Goal: Obtain resource: Obtain resource

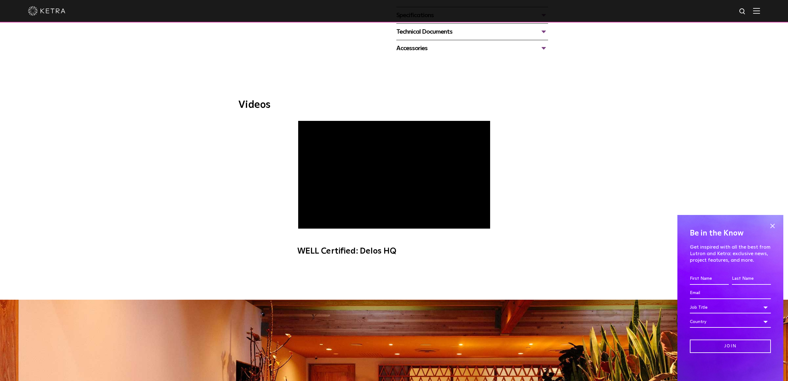
scroll to position [176, 0]
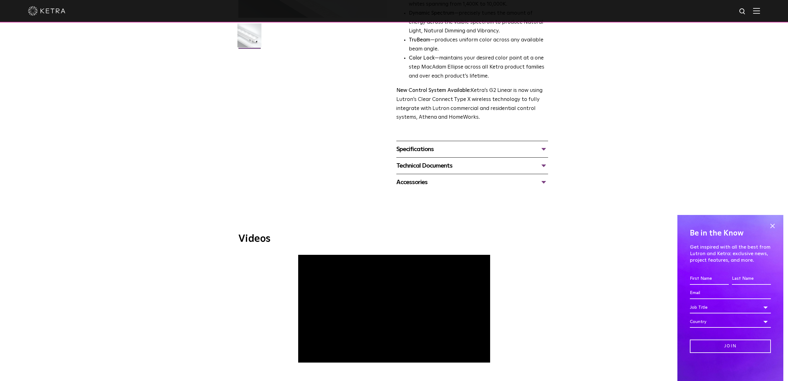
click at [433, 168] on div "Technical Documents" at bounding box center [472, 166] width 152 height 10
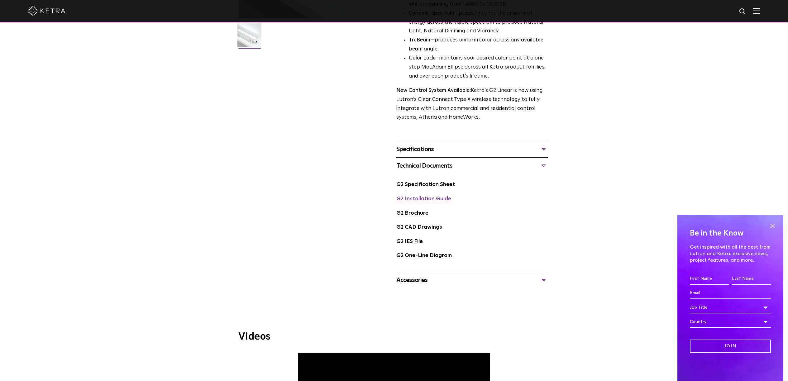
click at [424, 200] on link "G2 Installation Guide" at bounding box center [423, 198] width 55 height 5
click at [428, 282] on div "Accessories" at bounding box center [472, 280] width 152 height 10
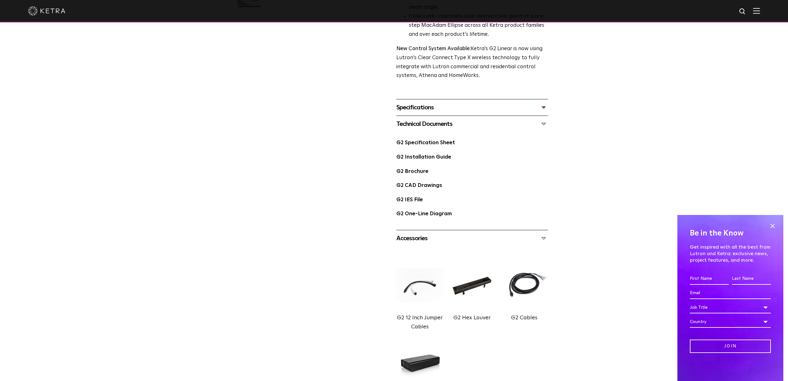
scroll to position [284, 0]
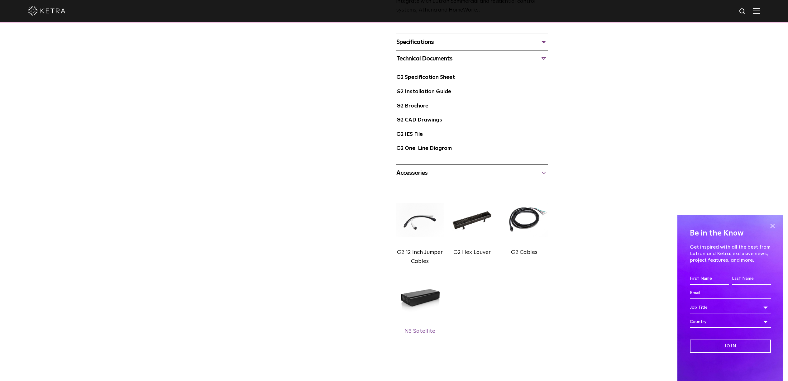
click at [424, 329] on label "N3 Satellite" at bounding box center [420, 332] width 31 height 6
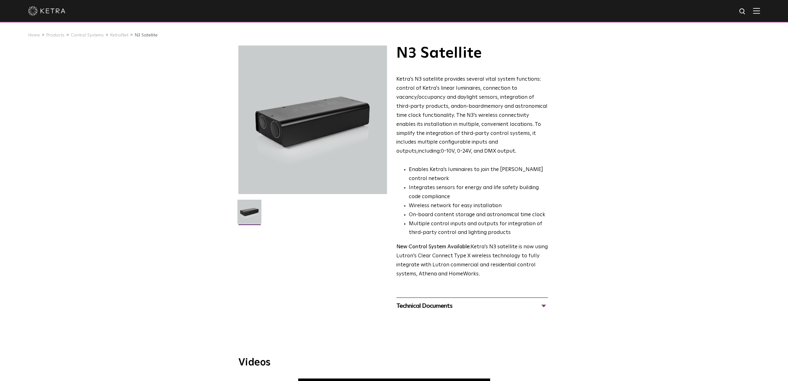
click at [424, 304] on div "Technical Documents" at bounding box center [472, 306] width 152 height 10
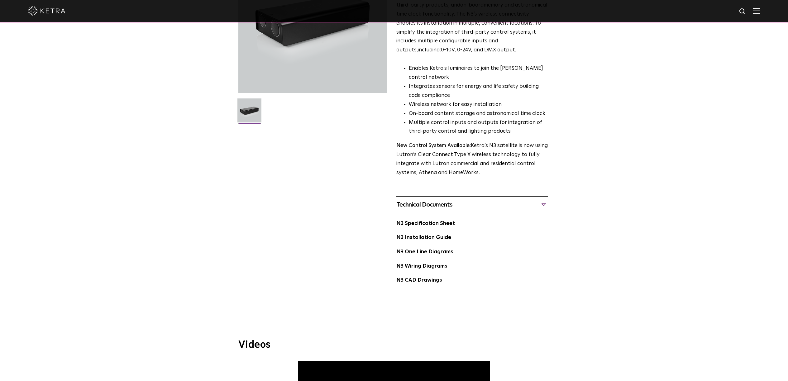
scroll to position [103, 0]
click at [416, 263] on link "N3 Wiring Diagrams" at bounding box center [421, 264] width 51 height 5
click at [425, 250] on link "N3 One Line Diagrams" at bounding box center [424, 250] width 57 height 5
click at [423, 237] on link "N3 Installation Guide" at bounding box center [423, 236] width 55 height 5
